Goal: Transaction & Acquisition: Purchase product/service

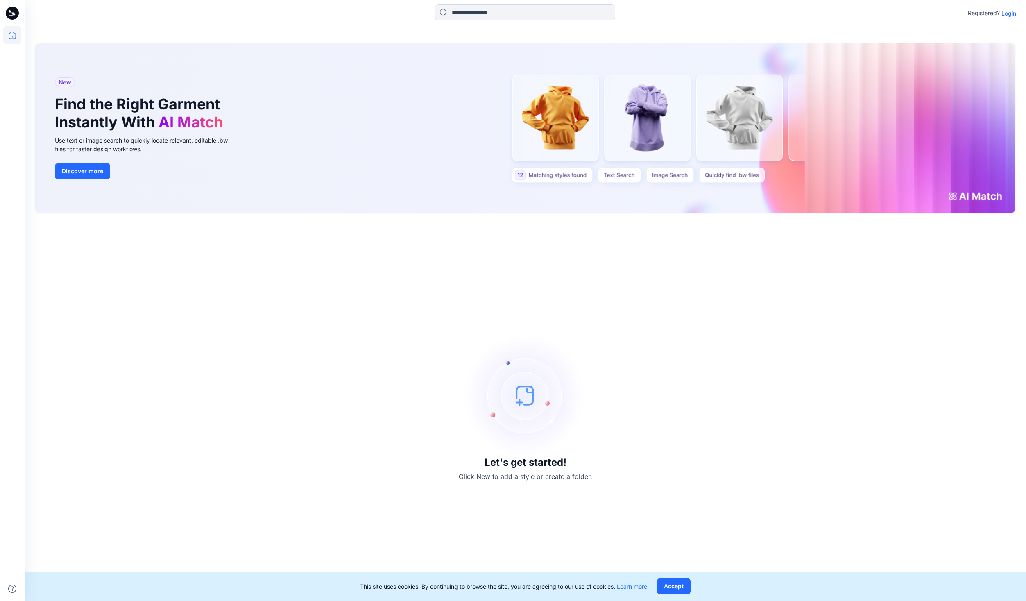
click at [1007, 15] on p "Login" at bounding box center [1009, 13] width 15 height 9
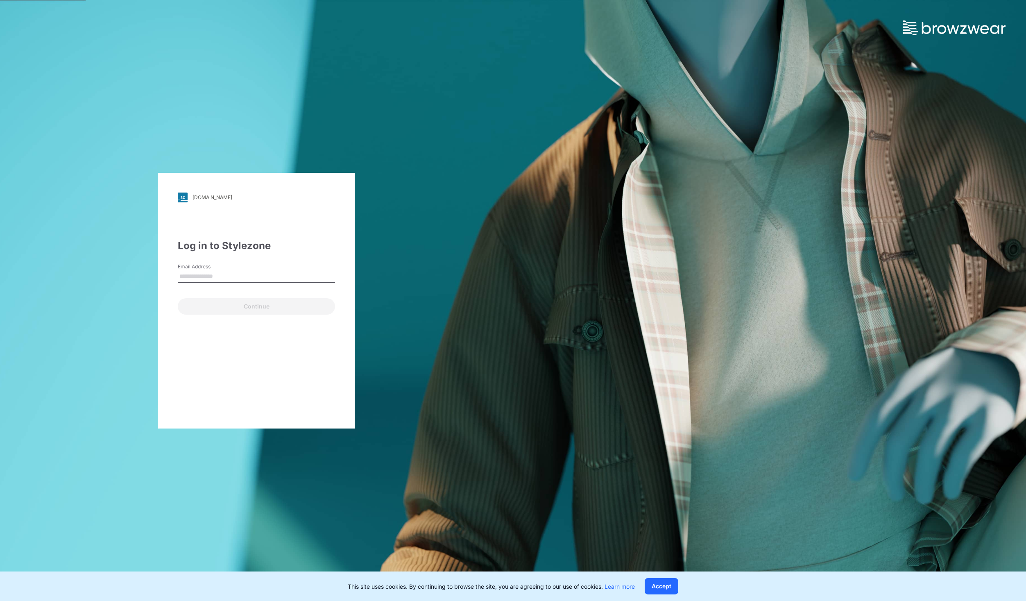
click at [274, 270] on input "Email Address" at bounding box center [256, 276] width 157 height 12
type input "**********"
click at [274, 308] on button "Continue" at bounding box center [256, 306] width 157 height 16
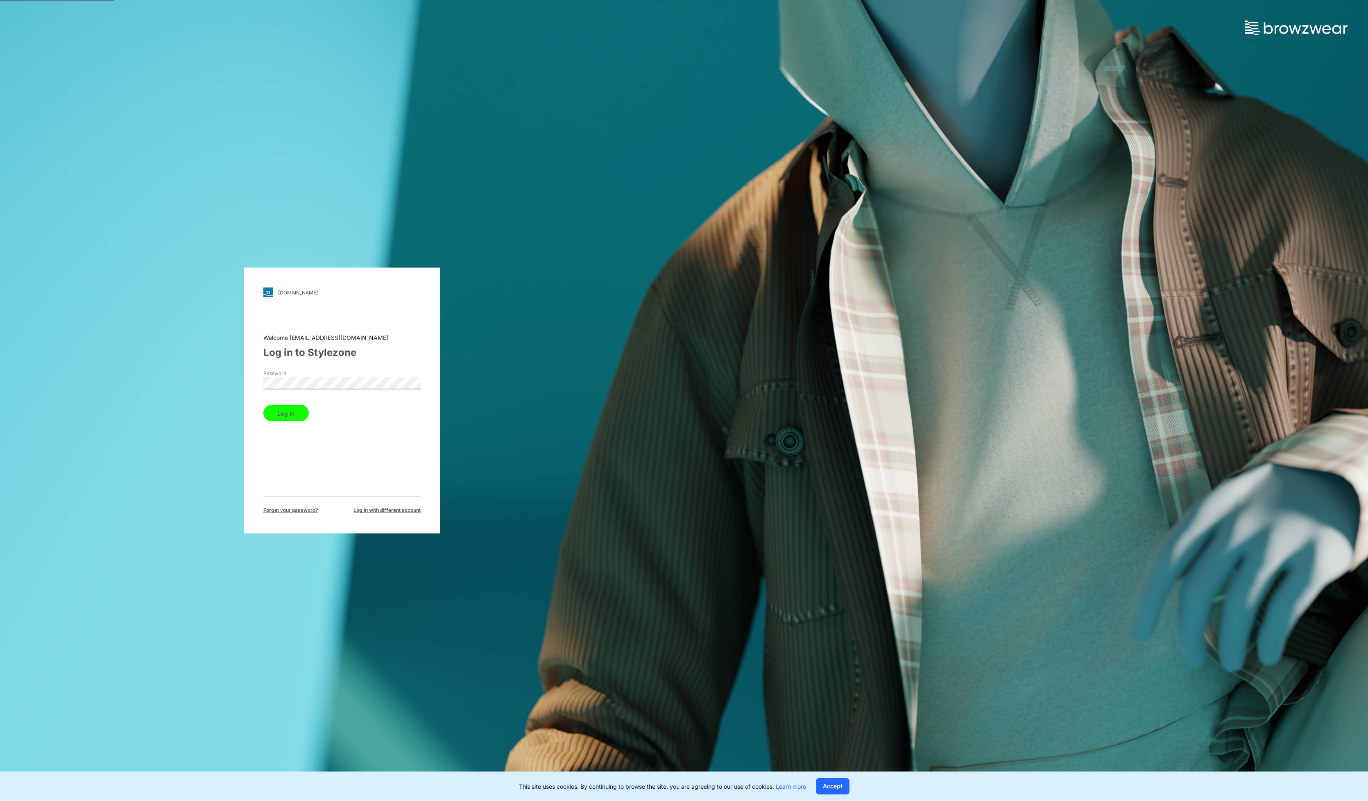
click at [292, 409] on button "Log in" at bounding box center [285, 413] width 45 height 16
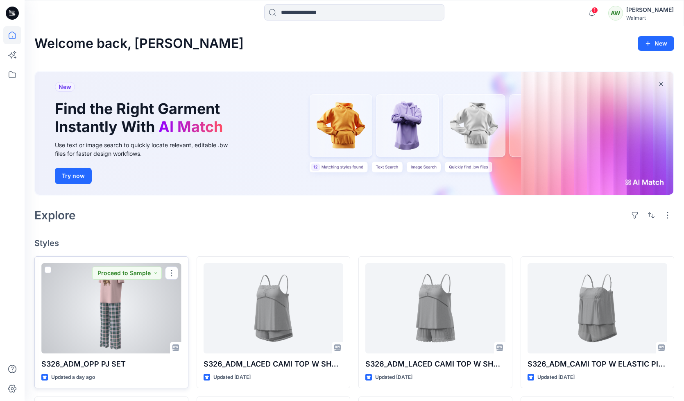
click at [114, 296] on div at bounding box center [111, 308] width 140 height 90
